Goal: Task Accomplishment & Management: Manage account settings

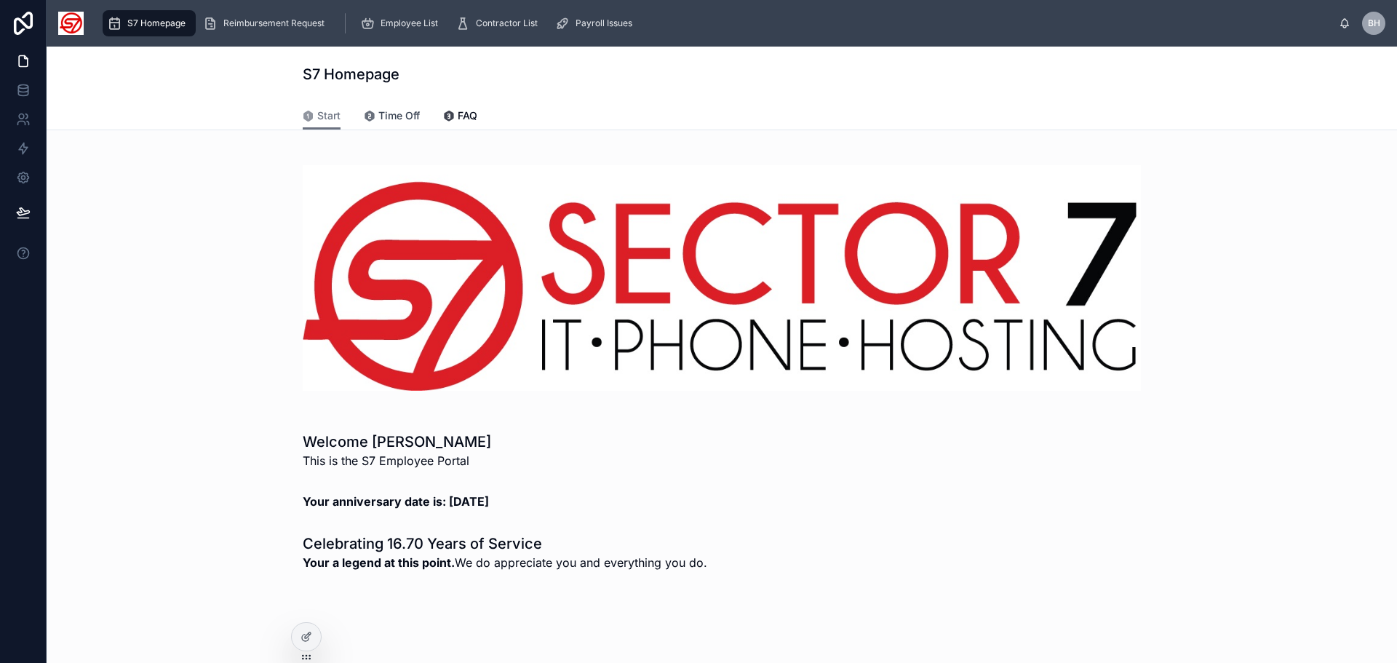
drag, startPoint x: 389, startPoint y: 109, endPoint x: 330, endPoint y: 132, distance: 63.4
click at [389, 109] on span "Time Off" at bounding box center [398, 115] width 41 height 15
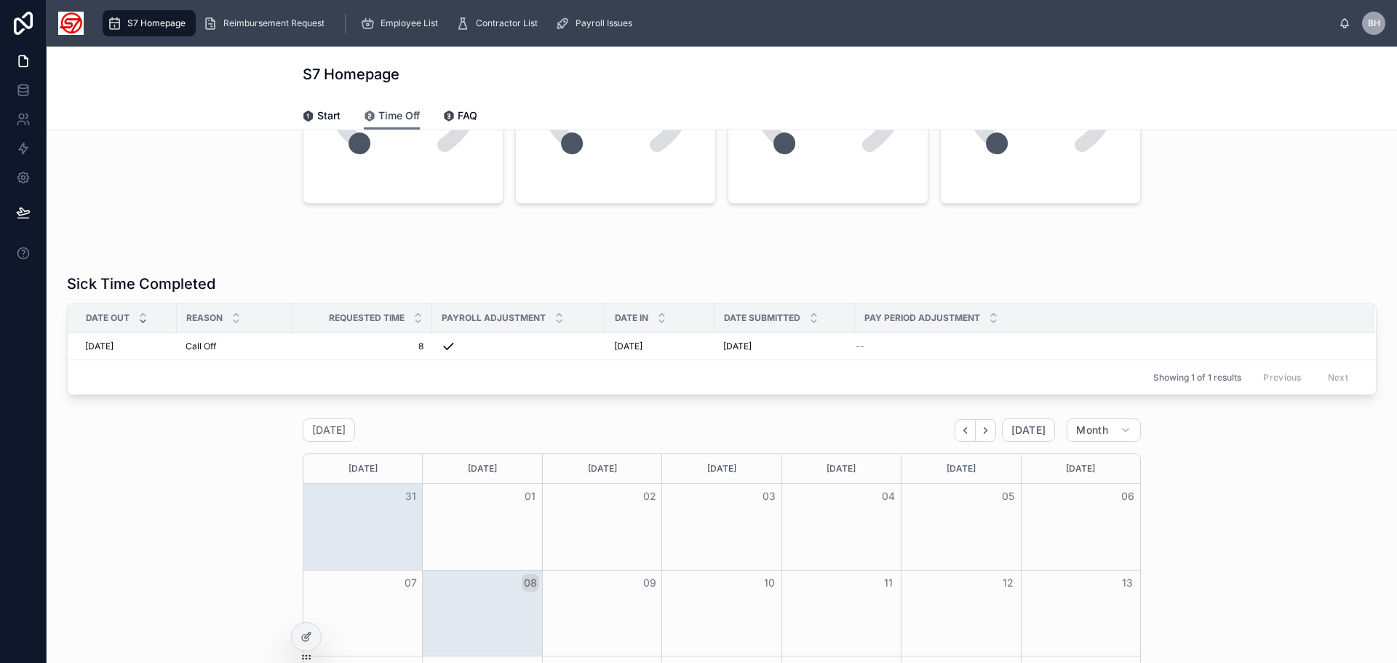
scroll to position [73, 0]
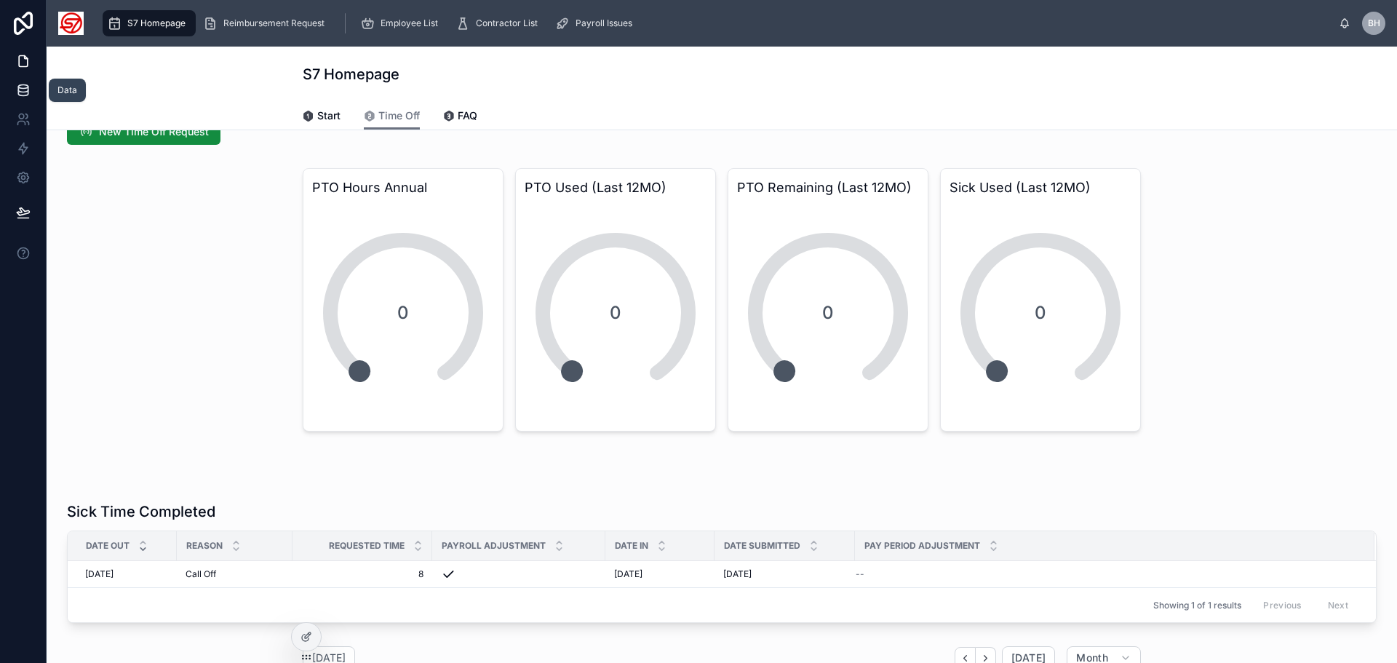
click at [21, 84] on icon at bounding box center [23, 90] width 15 height 15
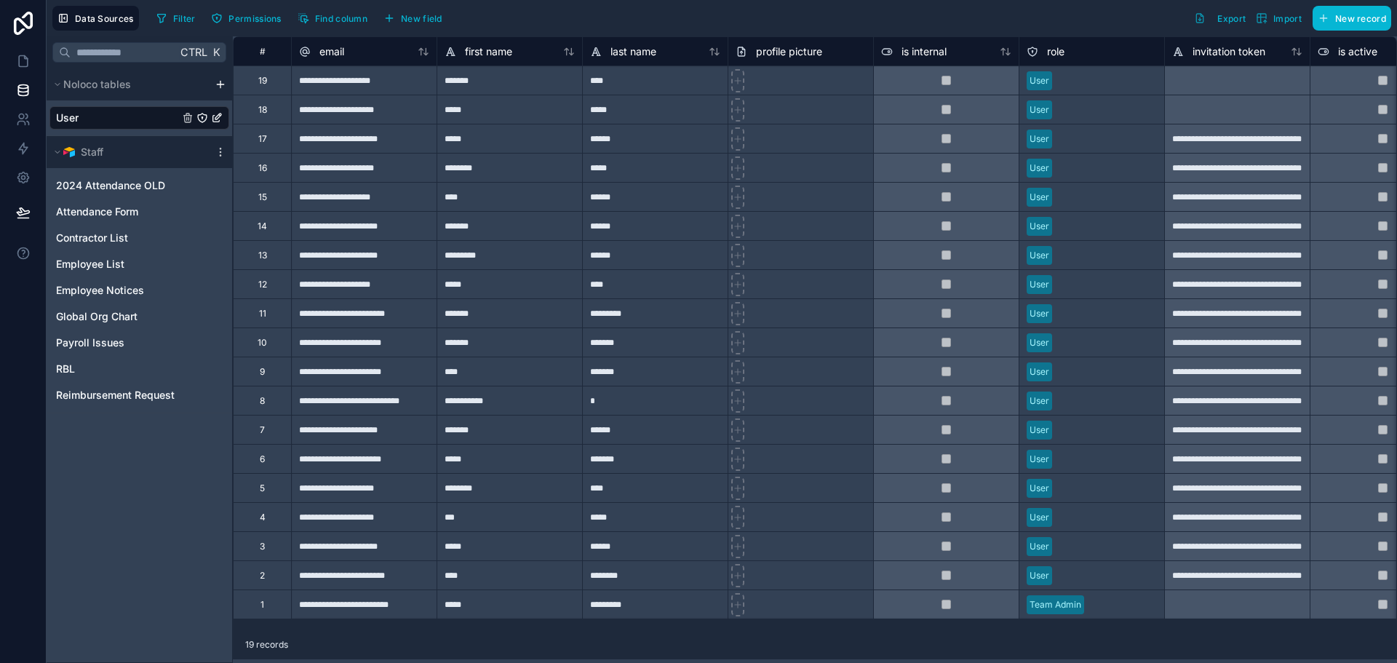
click at [164, 544] on div "Ctrl K Noloco tables User Staff 2024 Attendance OLD Attendance Form Contractor …" at bounding box center [140, 349] width 186 height 627
click at [127, 218] on span "Attendance Form" at bounding box center [97, 212] width 82 height 15
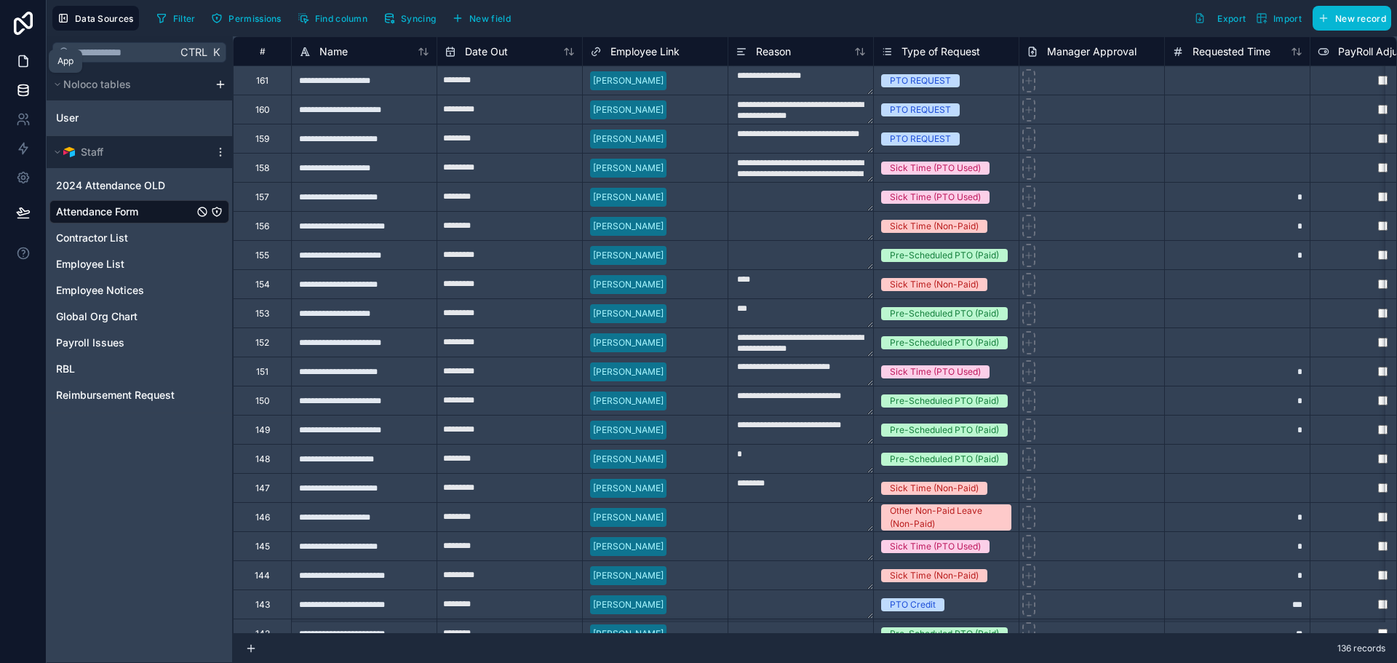
click at [20, 57] on icon at bounding box center [23, 61] width 15 height 15
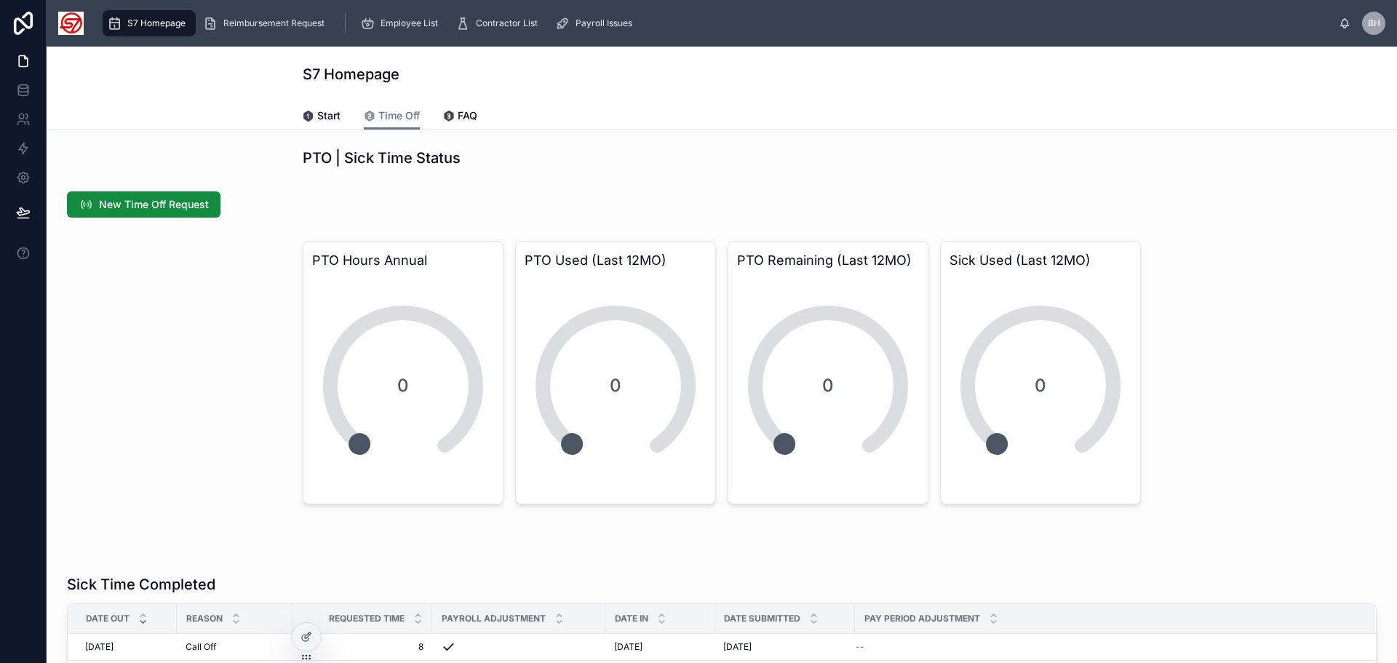
click at [159, 21] on span "S7 Homepage" at bounding box center [156, 23] width 58 height 12
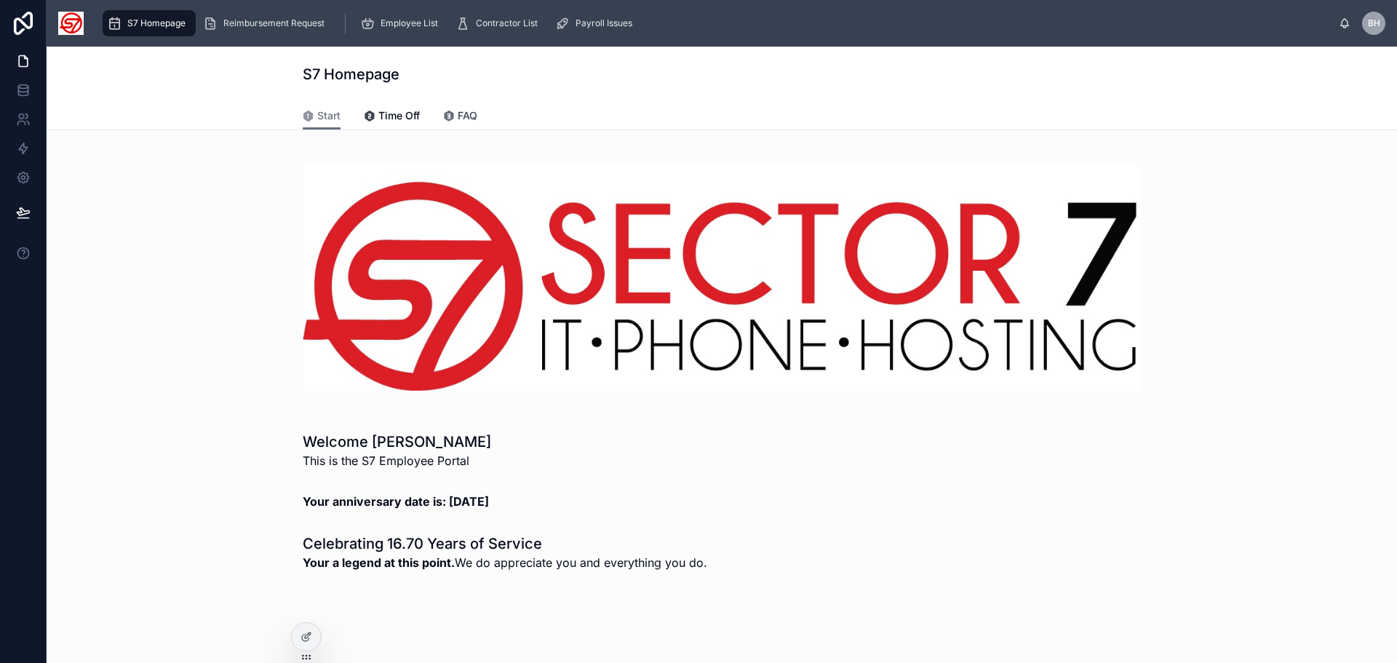
click at [470, 122] on span "FAQ" at bounding box center [468, 115] width 20 height 15
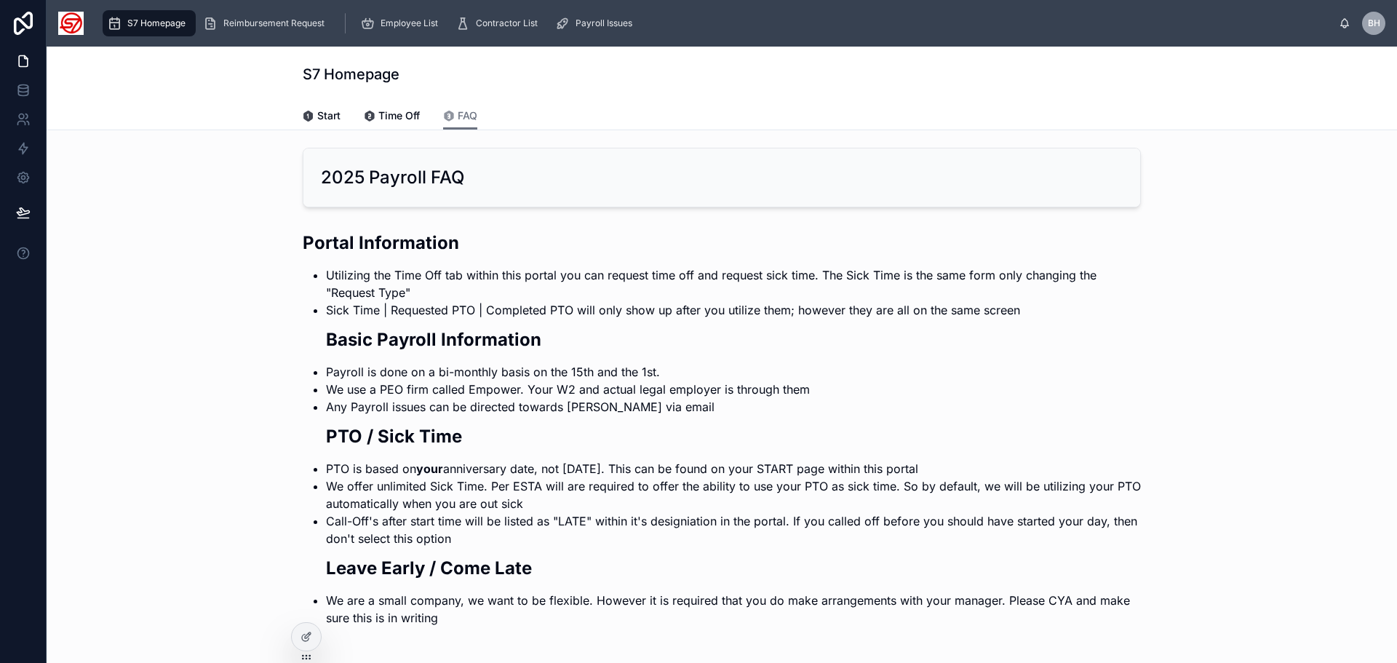
click at [353, 119] on div "Start Time Off FAQ" at bounding box center [722, 116] width 838 height 28
click at [368, 111] on icon at bounding box center [370, 117] width 12 height 12
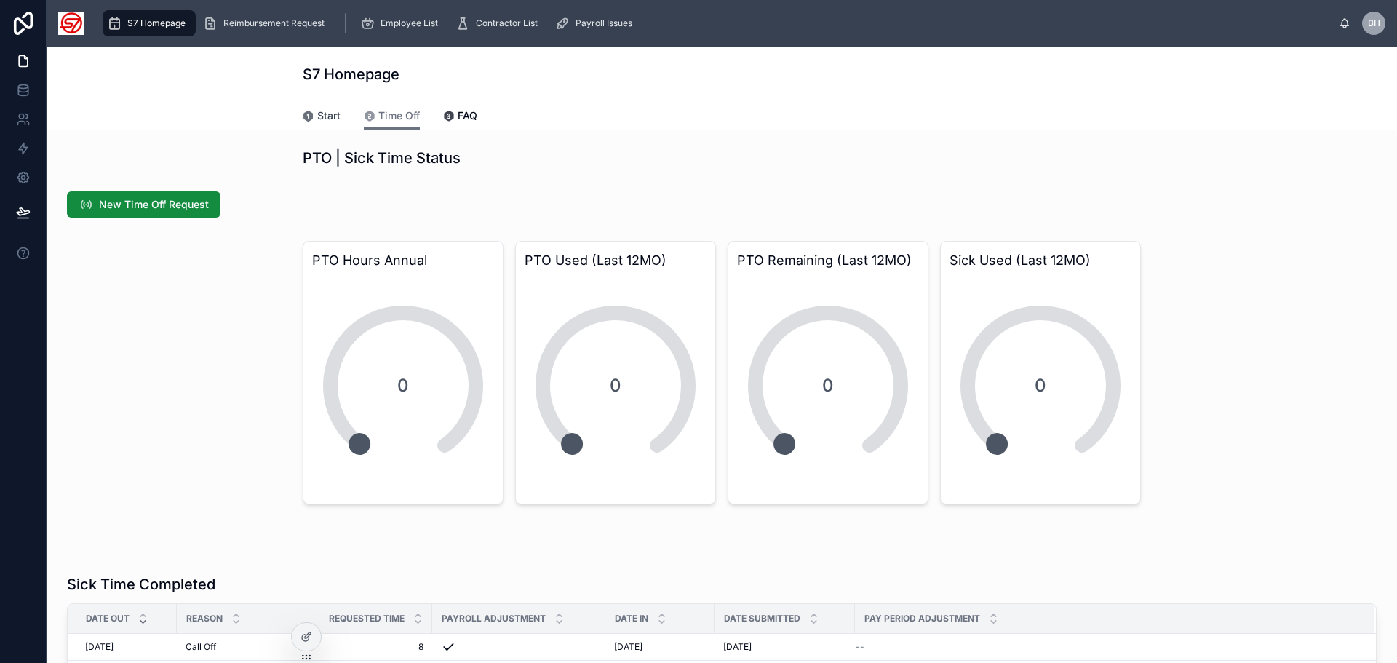
click at [306, 124] on link "Start" at bounding box center [322, 117] width 38 height 29
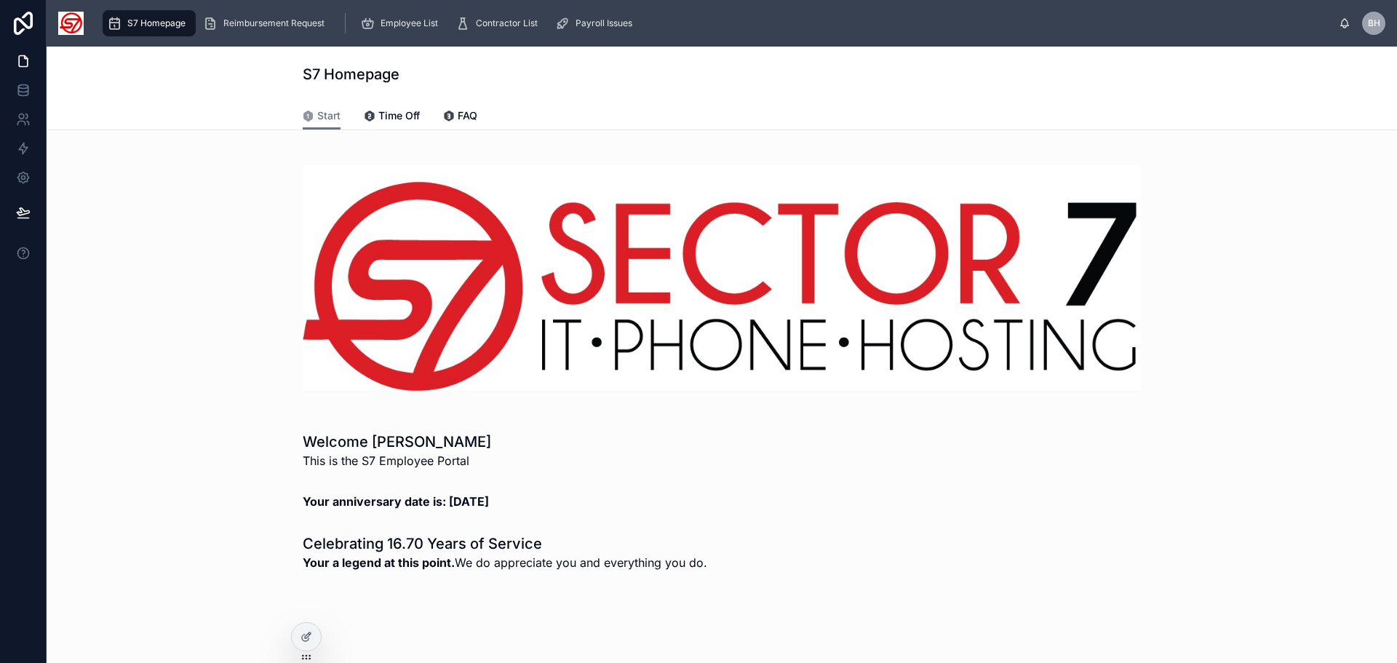
click at [173, 325] on div at bounding box center [721, 278] width 1327 height 272
click at [286, 29] on div "Reimbursement Request" at bounding box center [266, 23] width 127 height 23
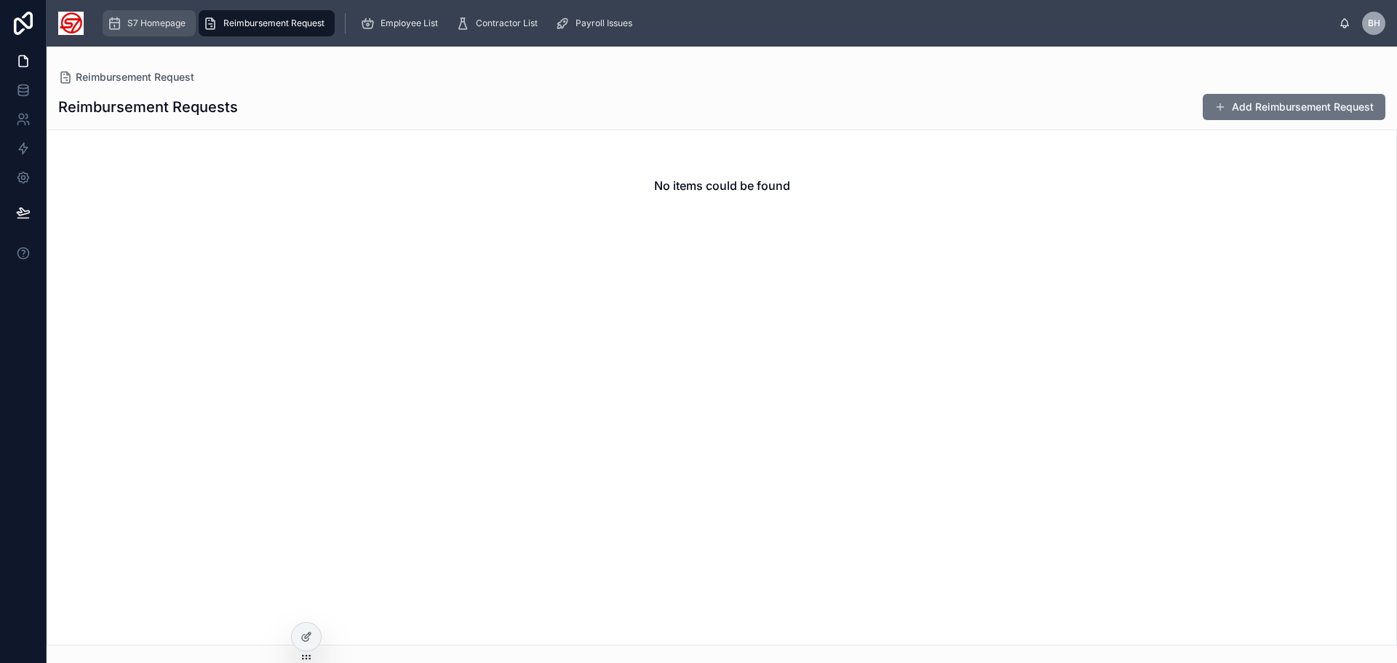
click at [167, 22] on span "S7 Homepage" at bounding box center [156, 23] width 58 height 12
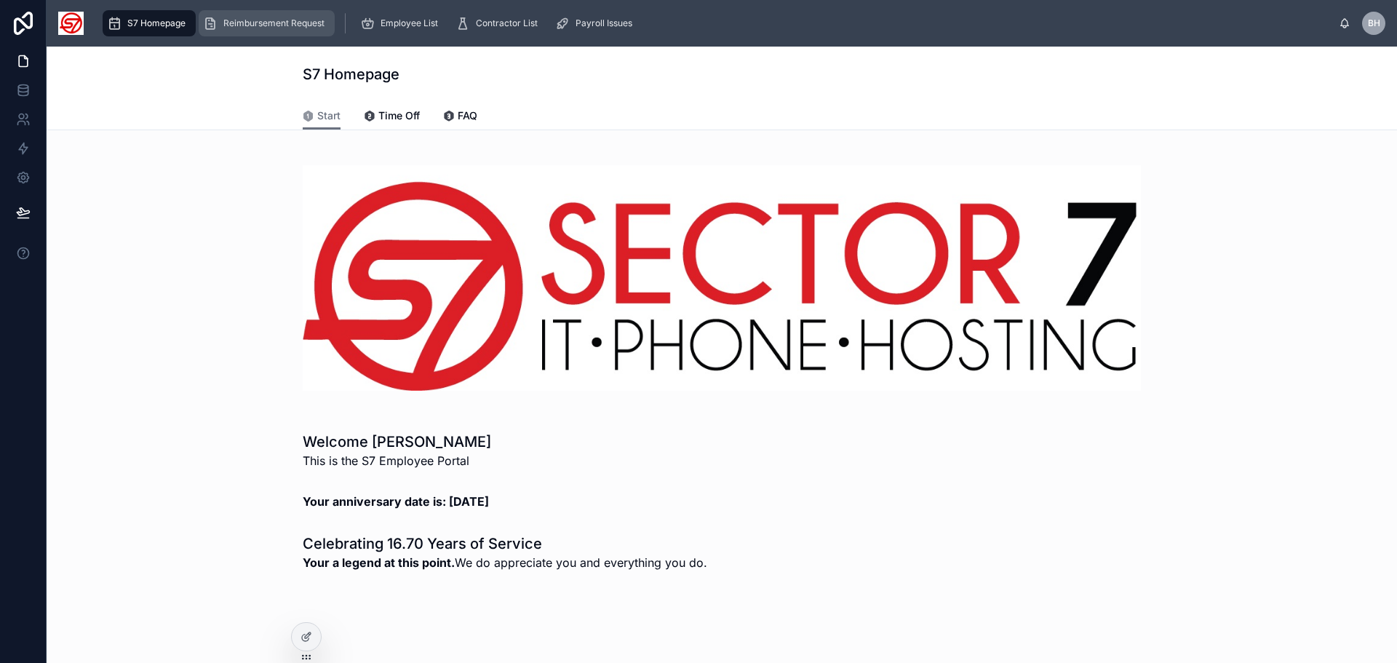
click at [260, 35] on link "Reimbursement Request" at bounding box center [267, 23] width 136 height 26
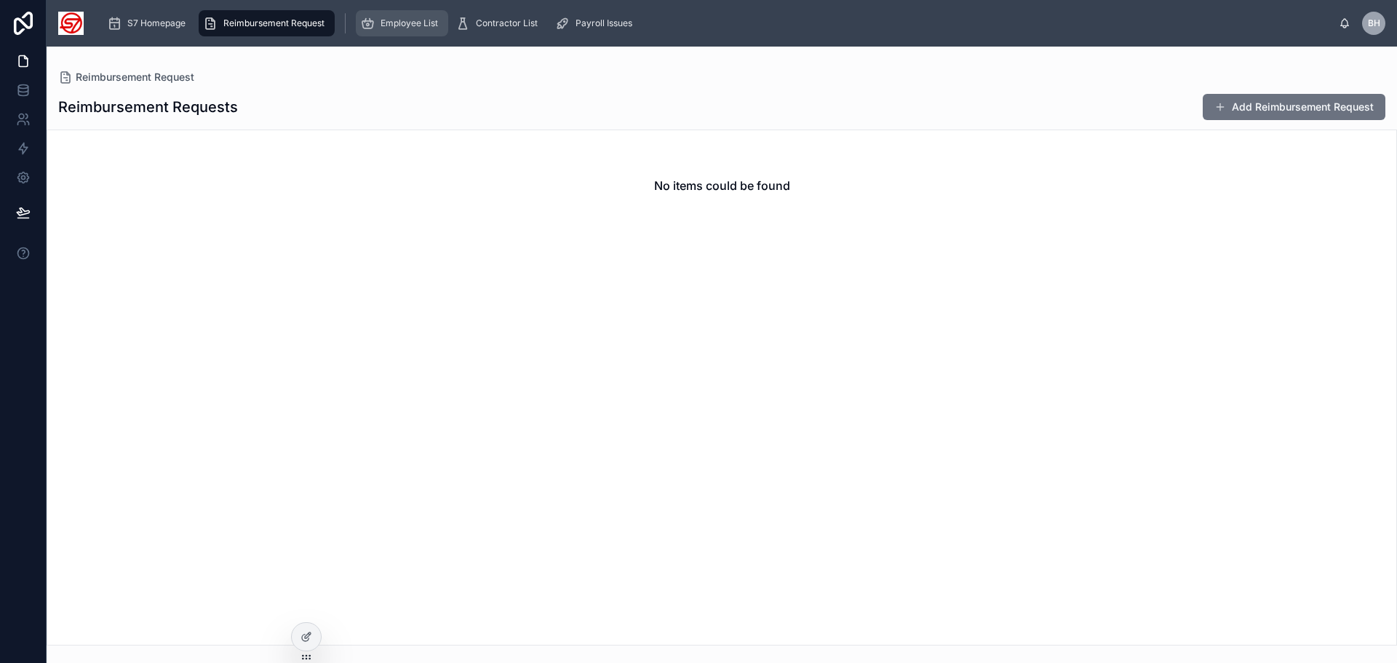
click at [418, 28] on span "Employee List" at bounding box center [409, 23] width 57 height 12
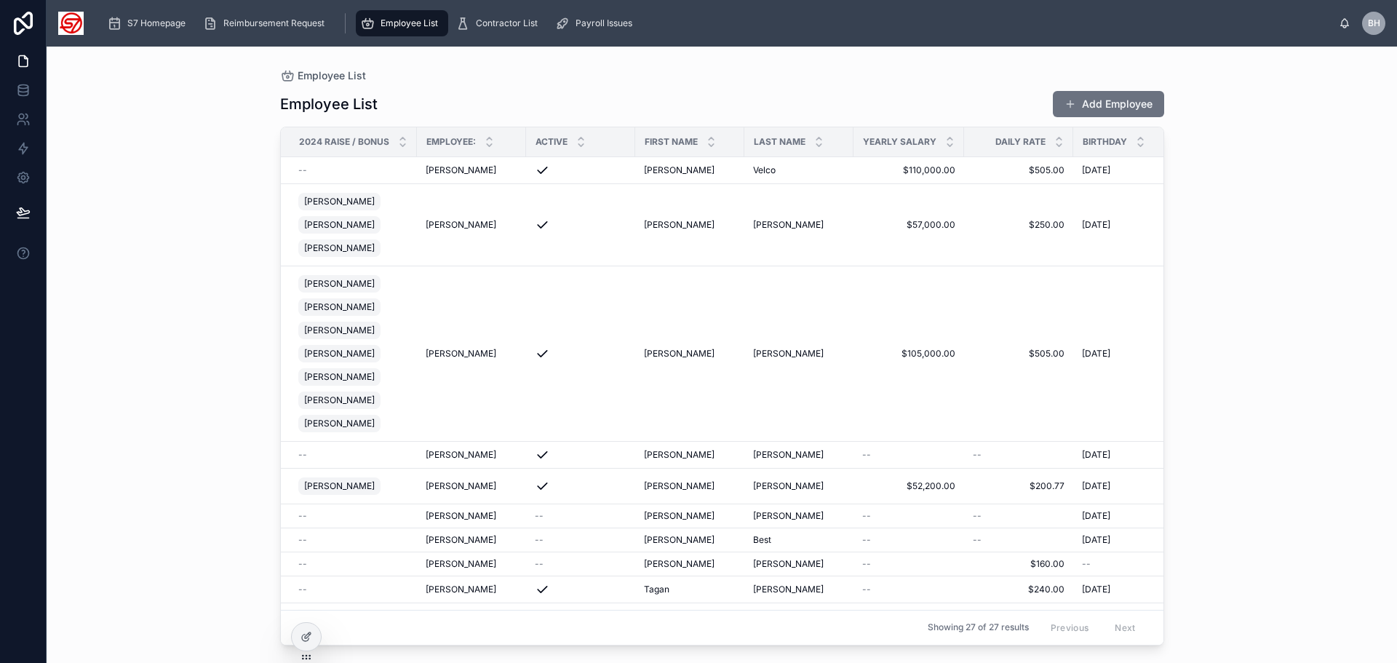
click at [182, 172] on div "Employee List Employee List Add Employee 2024 Raise / Bonus Employee: Active Fi…" at bounding box center [722, 355] width 1351 height 616
click at [541, 354] on icon at bounding box center [542, 353] width 15 height 15
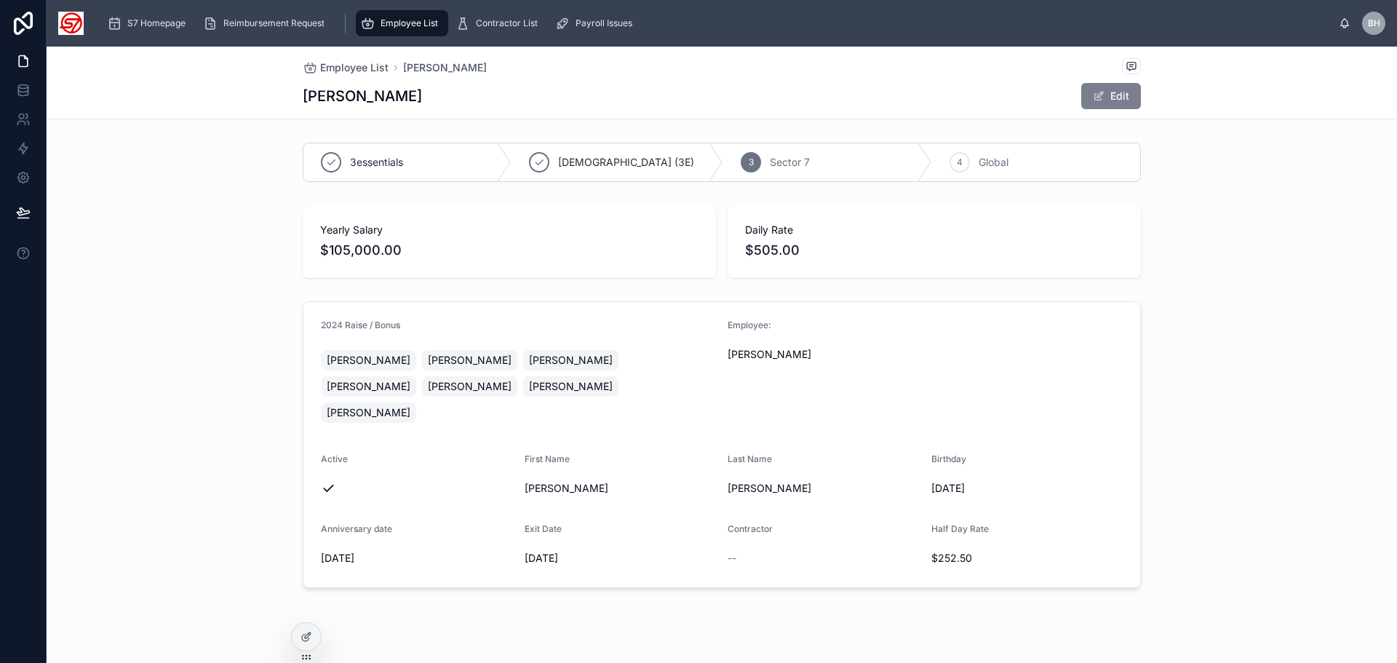
click at [1118, 98] on button "Edit" at bounding box center [1111, 96] width 60 height 26
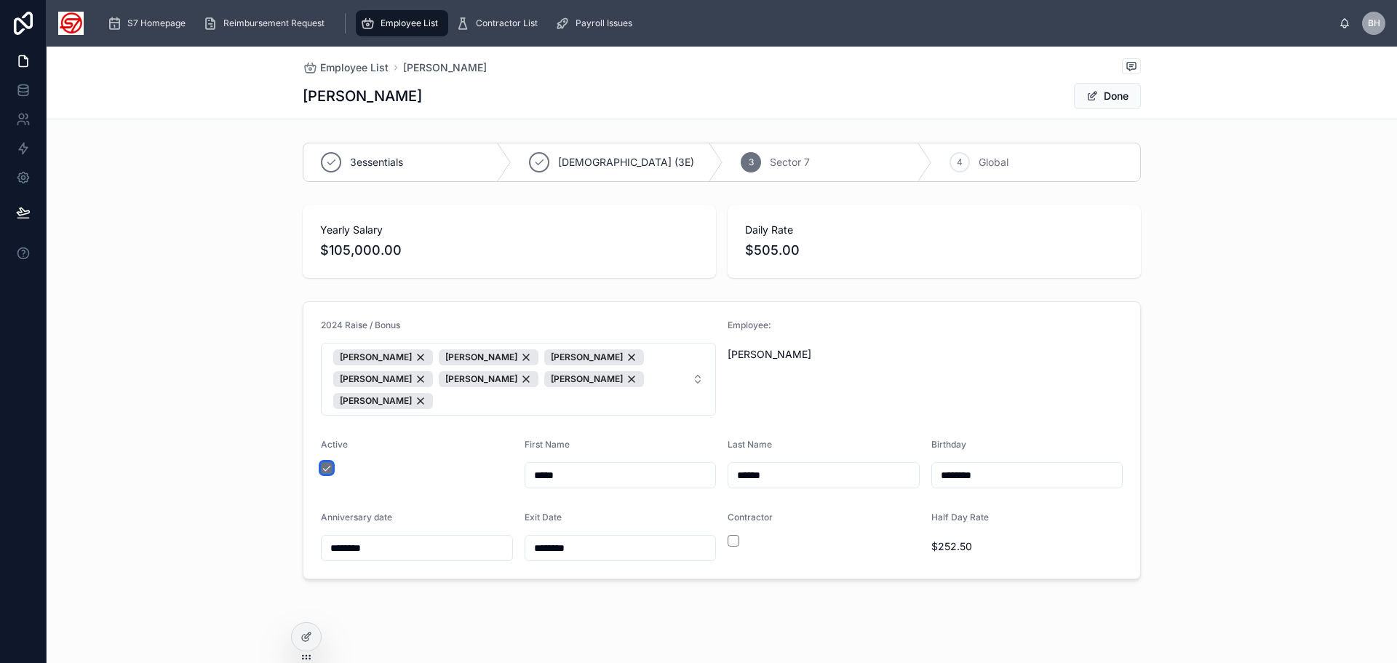
click at [321, 469] on button "button" at bounding box center [327, 468] width 12 height 12
click at [224, 432] on div "2024 Raise / Bonus Shawn Sumner Shawn Sumner Shawn Sumner Shawn Sumner Shawn Su…" at bounding box center [722, 440] width 1351 height 290
click at [1097, 83] on button "Done" at bounding box center [1107, 96] width 67 height 26
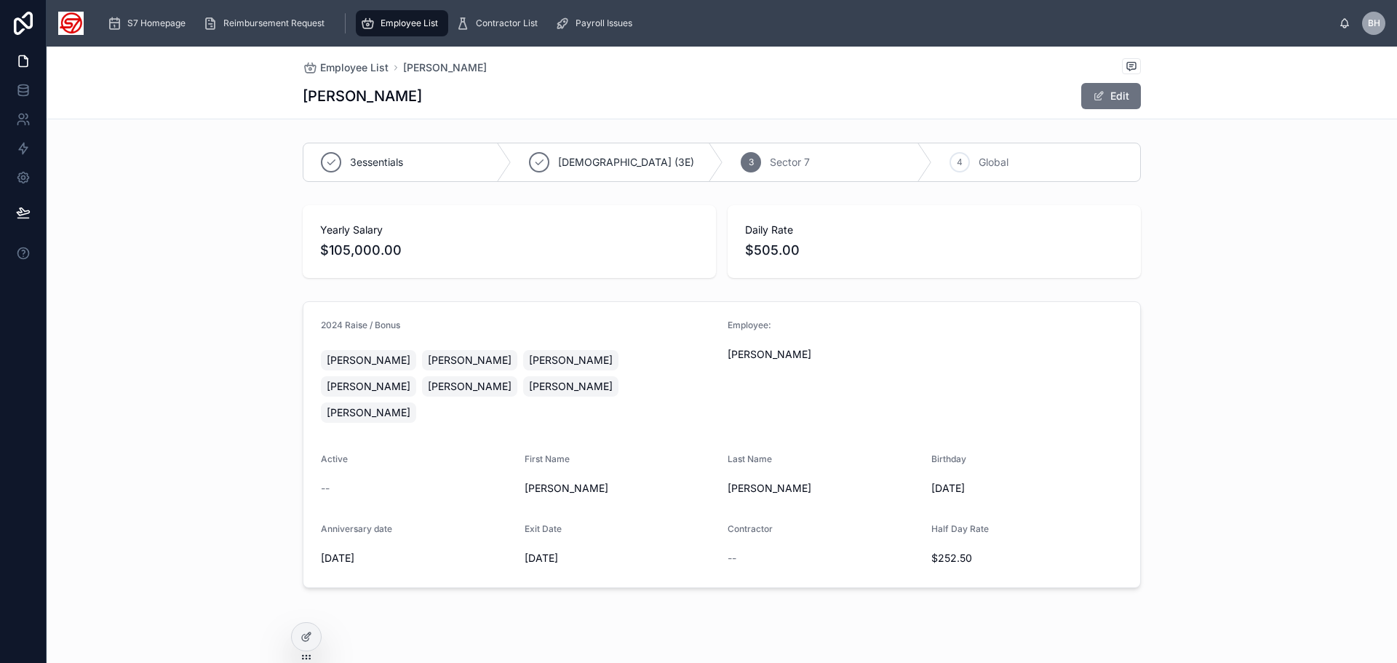
click at [1199, 355] on div "2024 Raise / Bonus Shawn Sumner Shawn Sumner Shawn Sumner Shawn Sumner Shawn Su…" at bounding box center [722, 444] width 1351 height 298
click at [148, 199] on div "3essentials Zeus (3E) 3 Sector 7 4 Global Yearly Salary $105,000.00 Daily Rate …" at bounding box center [722, 365] width 1351 height 457
click at [73, 23] on img at bounding box center [70, 23] width 25 height 23
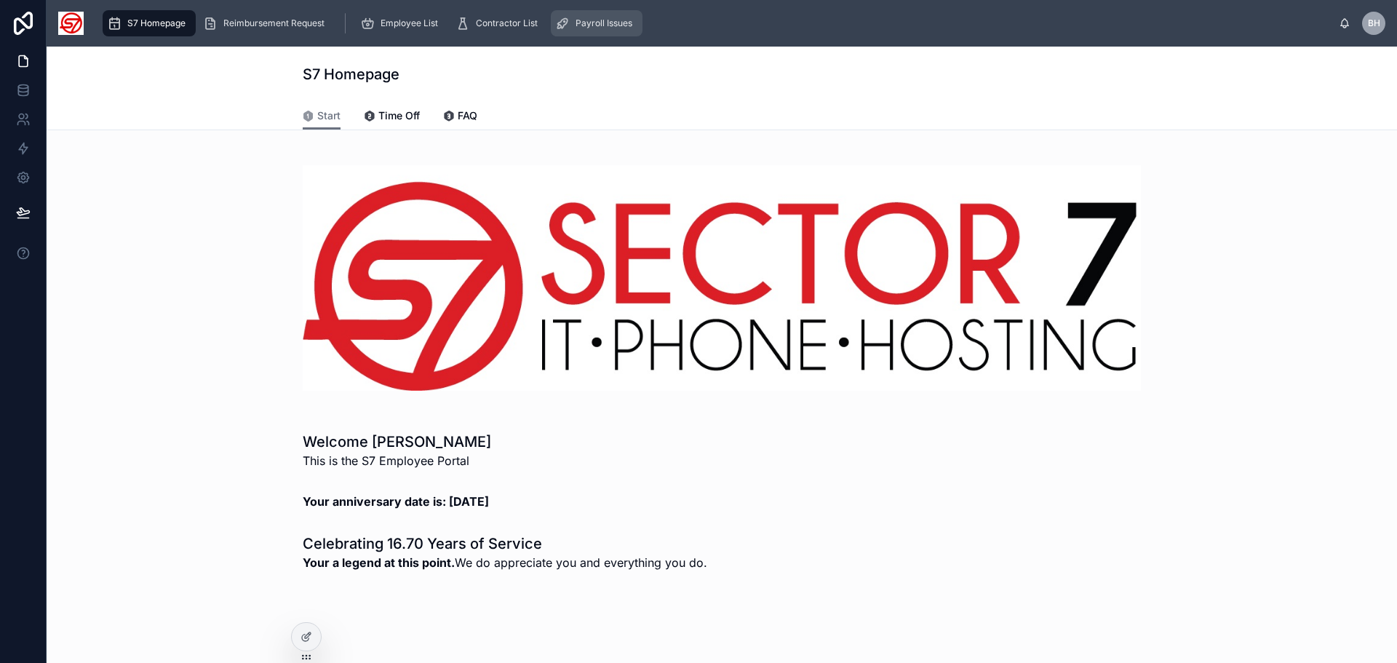
click at [600, 23] on span "Payroll Issues" at bounding box center [604, 23] width 57 height 12
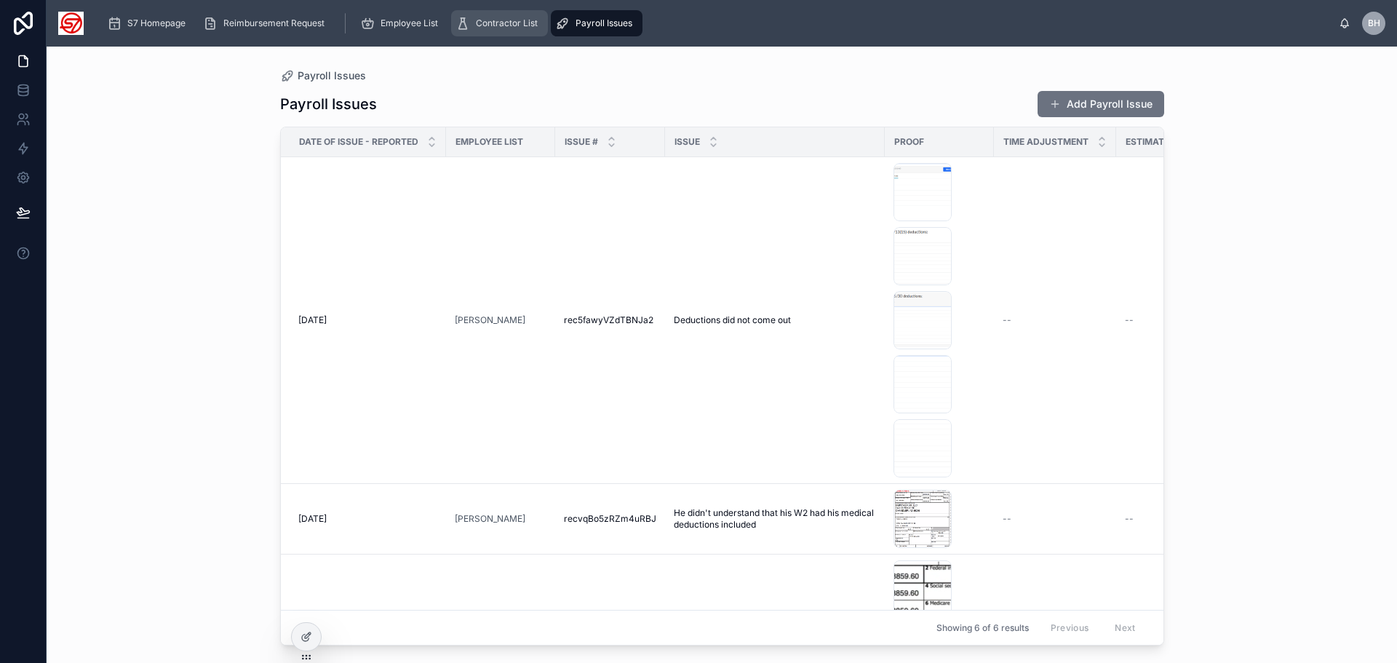
click at [491, 15] on div "Contractor List" at bounding box center [500, 23] width 88 height 23
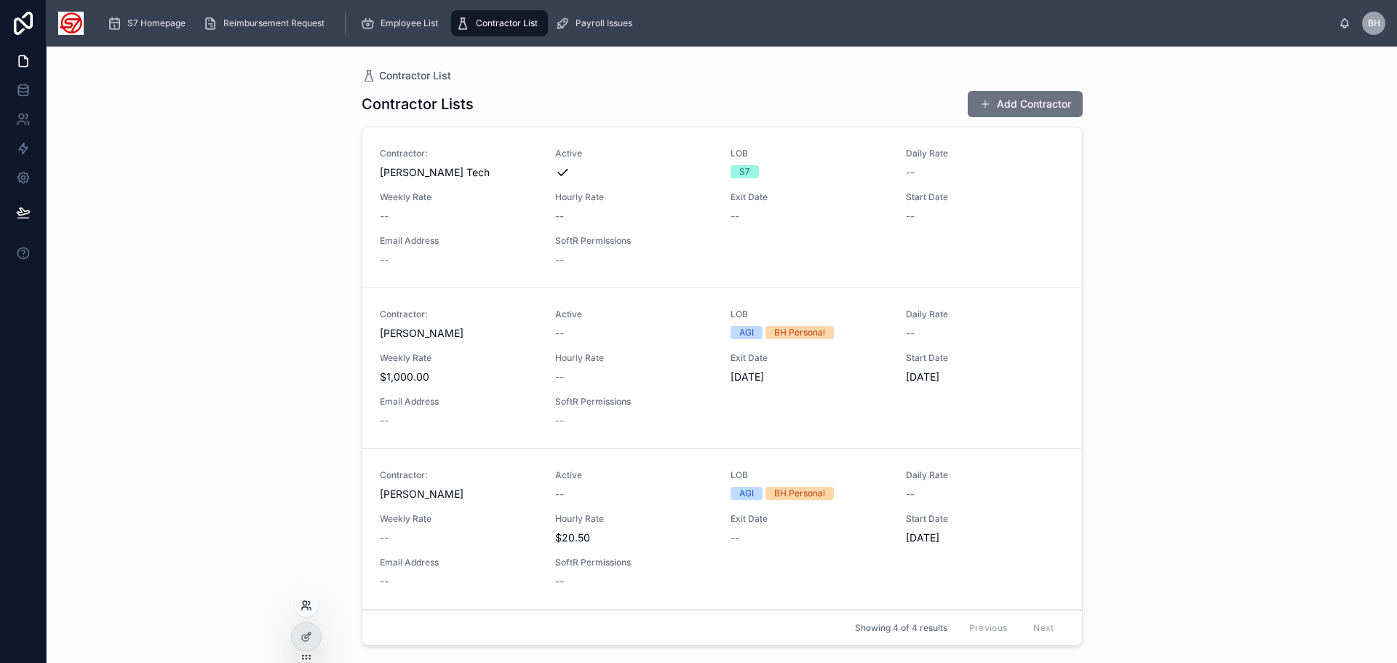
click at [304, 608] on icon at bounding box center [307, 606] width 12 height 12
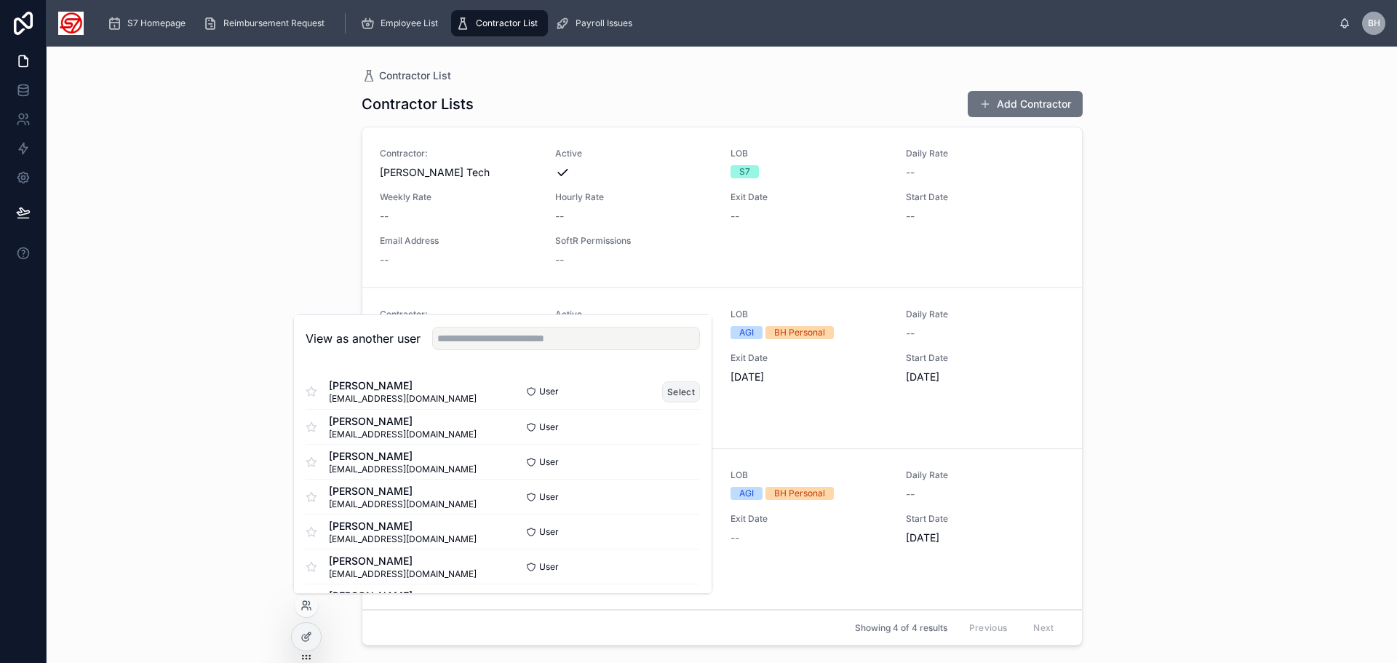
click at [668, 389] on button "Select" at bounding box center [681, 391] width 38 height 21
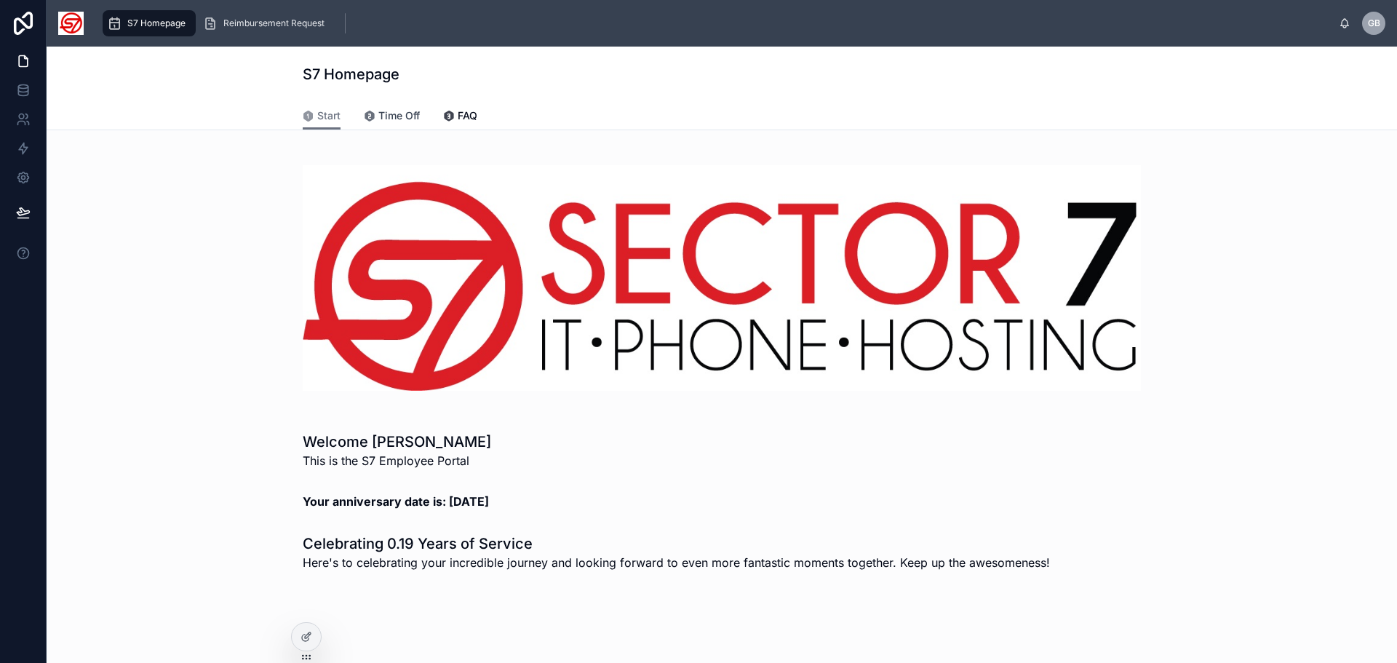
click at [402, 114] on span "Time Off" at bounding box center [398, 115] width 41 height 15
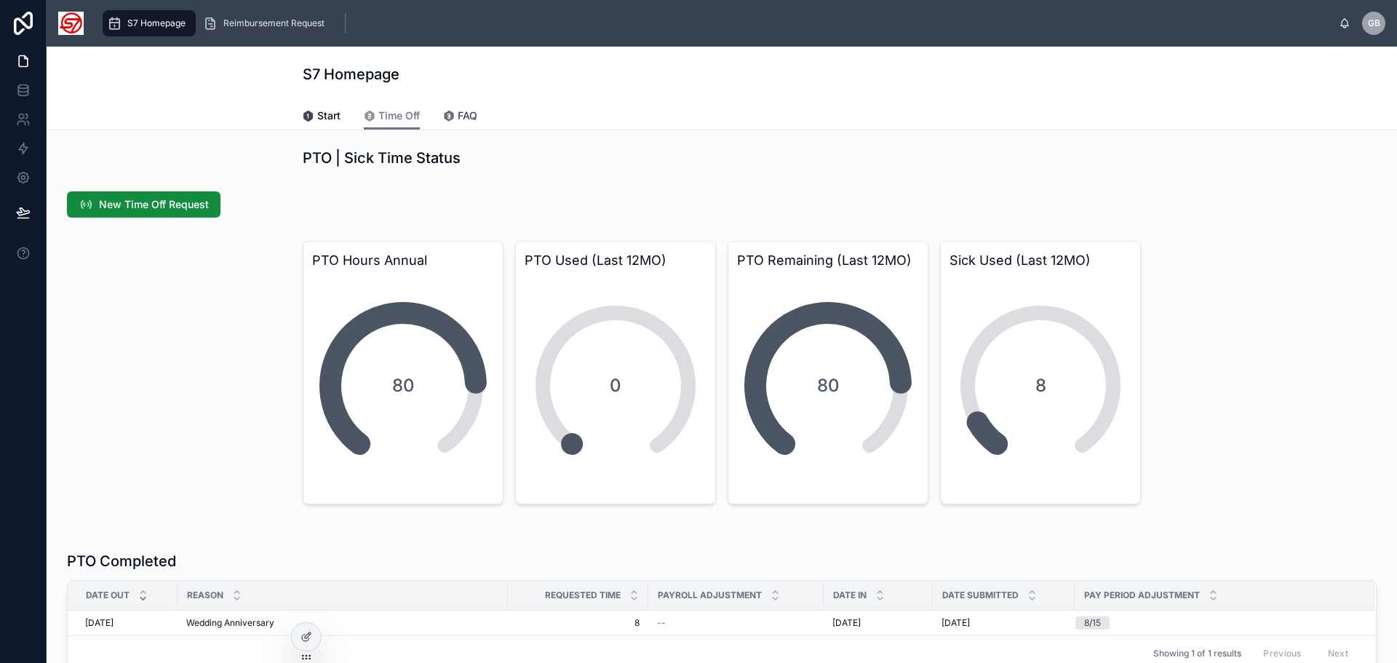
click at [469, 112] on span "FAQ" at bounding box center [468, 115] width 20 height 15
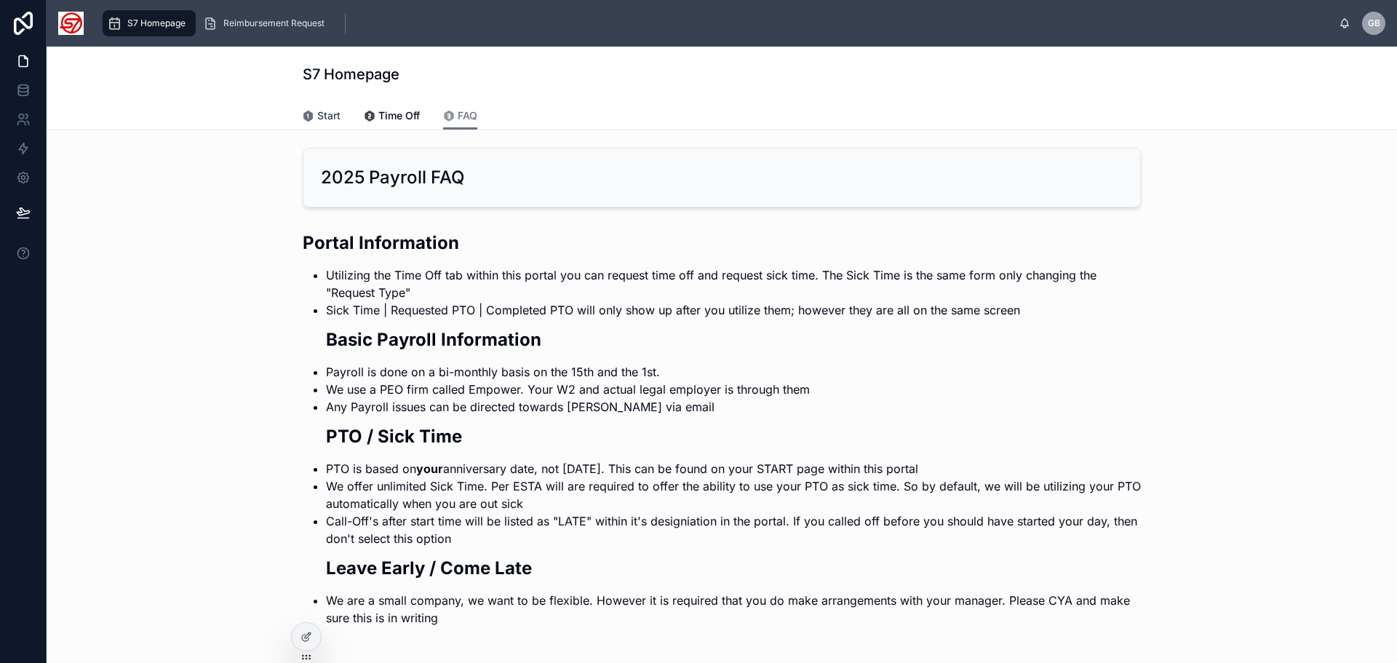
click at [322, 110] on span "Start" at bounding box center [328, 115] width 23 height 15
